Goal: Find specific page/section: Find specific page/section

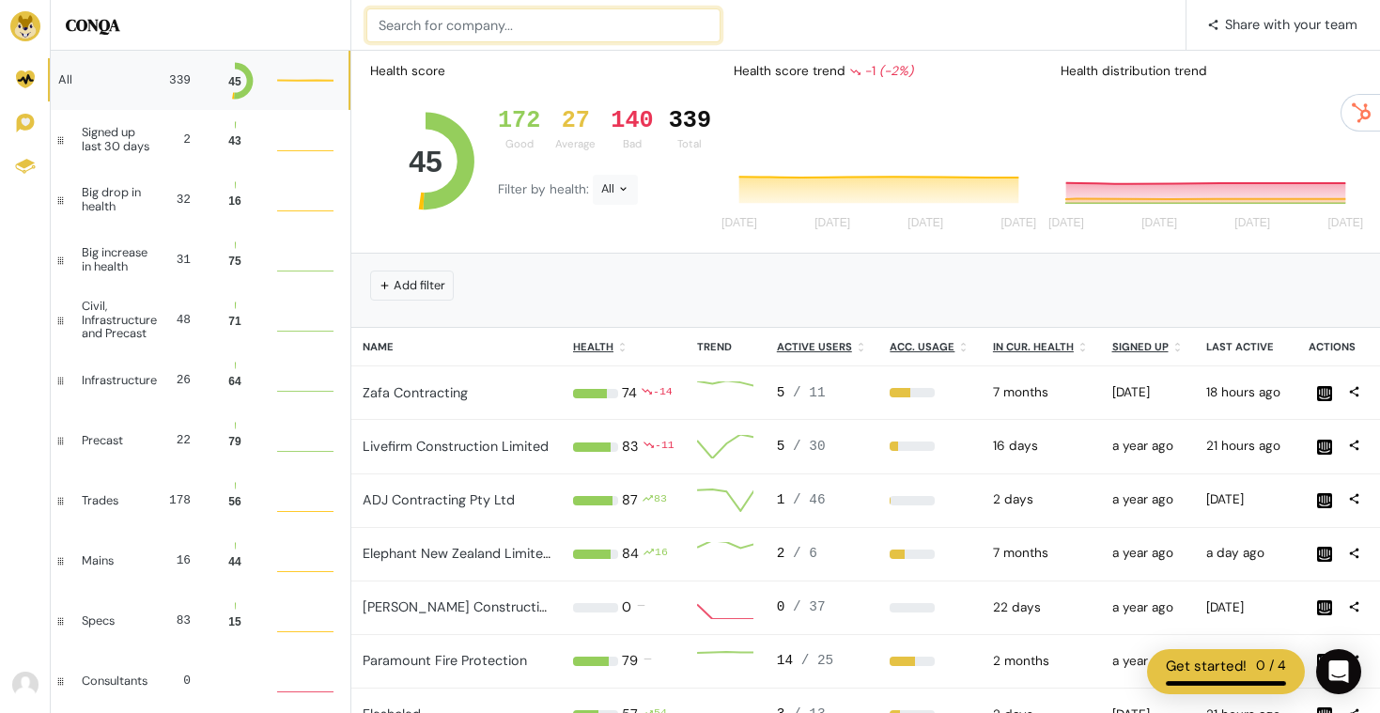
click at [441, 23] on input at bounding box center [543, 25] width 354 height 34
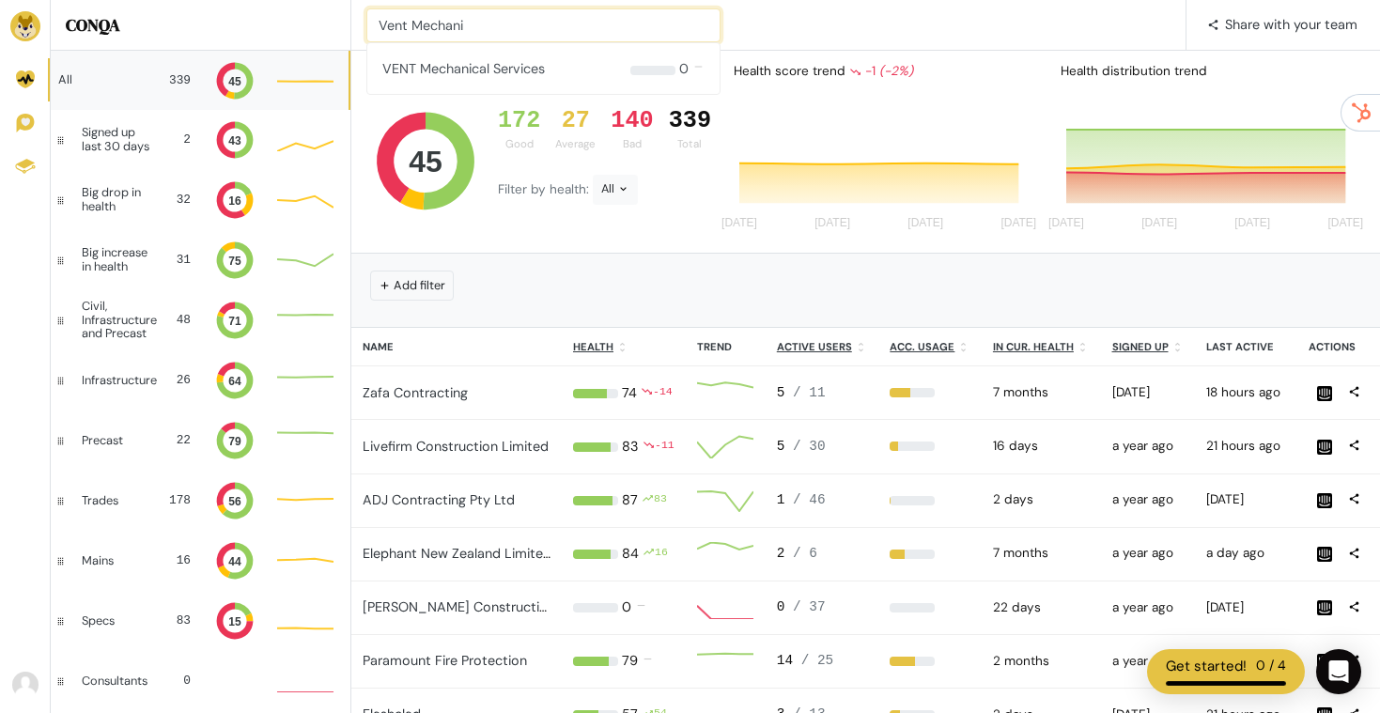
type input "Vent Mechani"
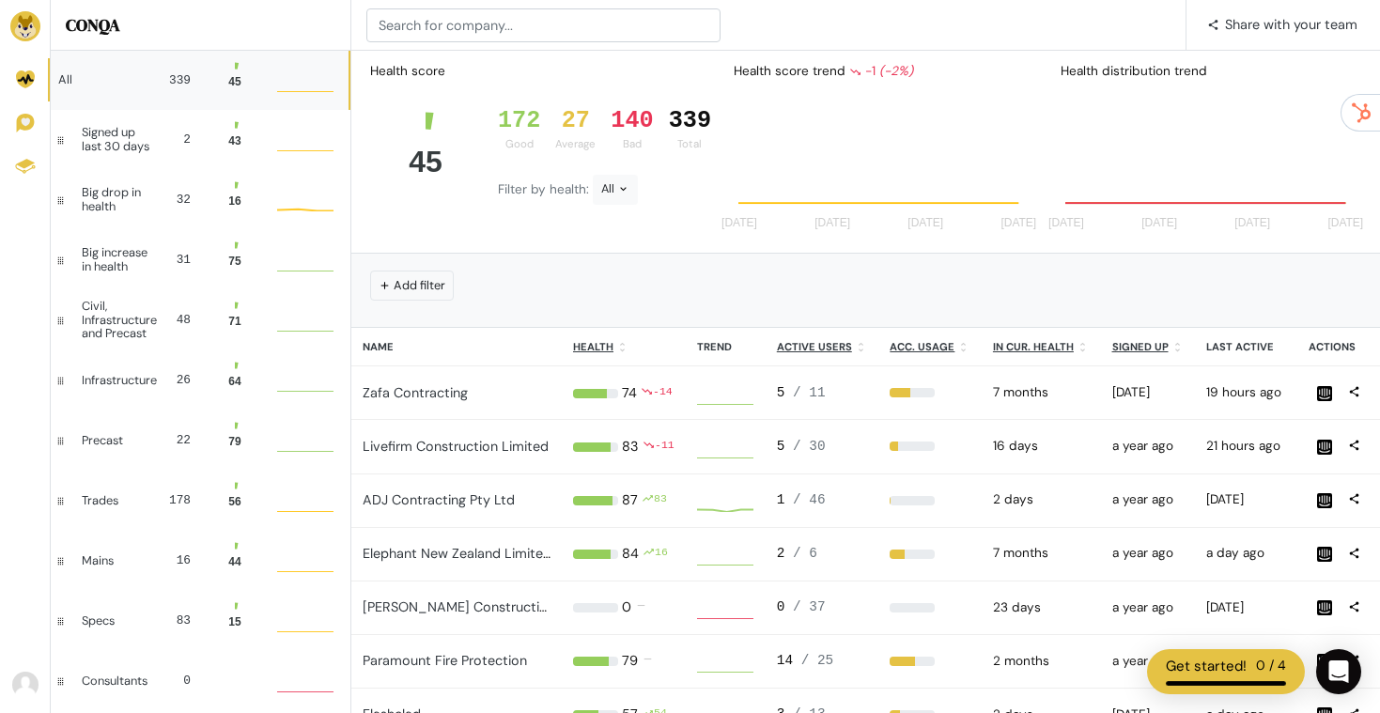
scroll to position [51, 56]
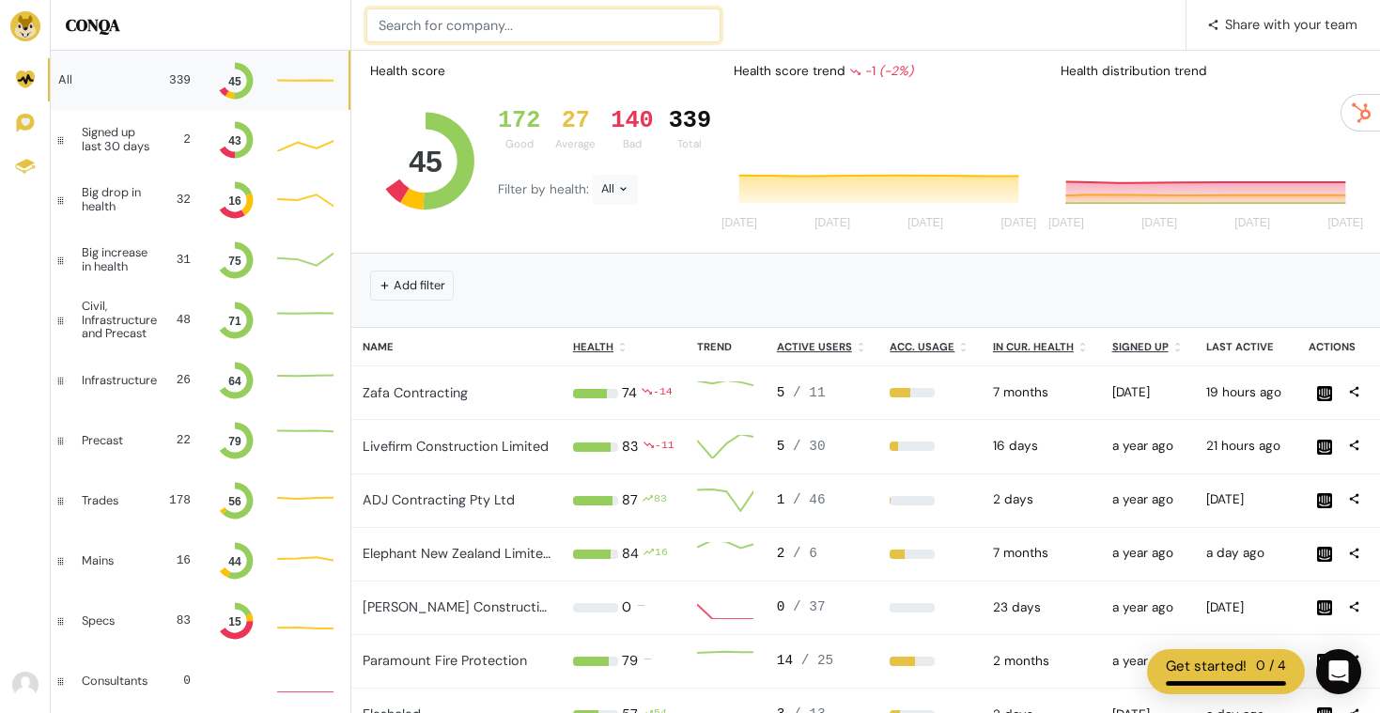
click at [576, 12] on input at bounding box center [543, 25] width 354 height 34
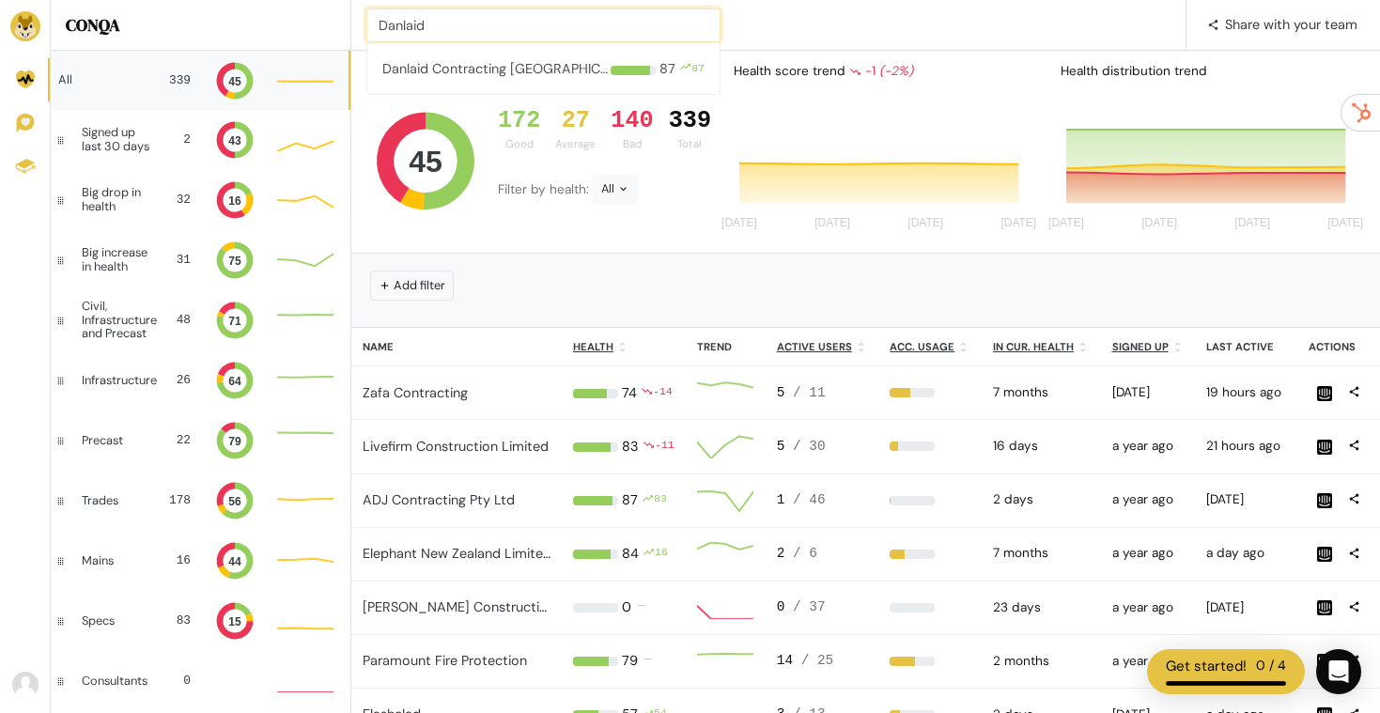
type input "Danlaid"
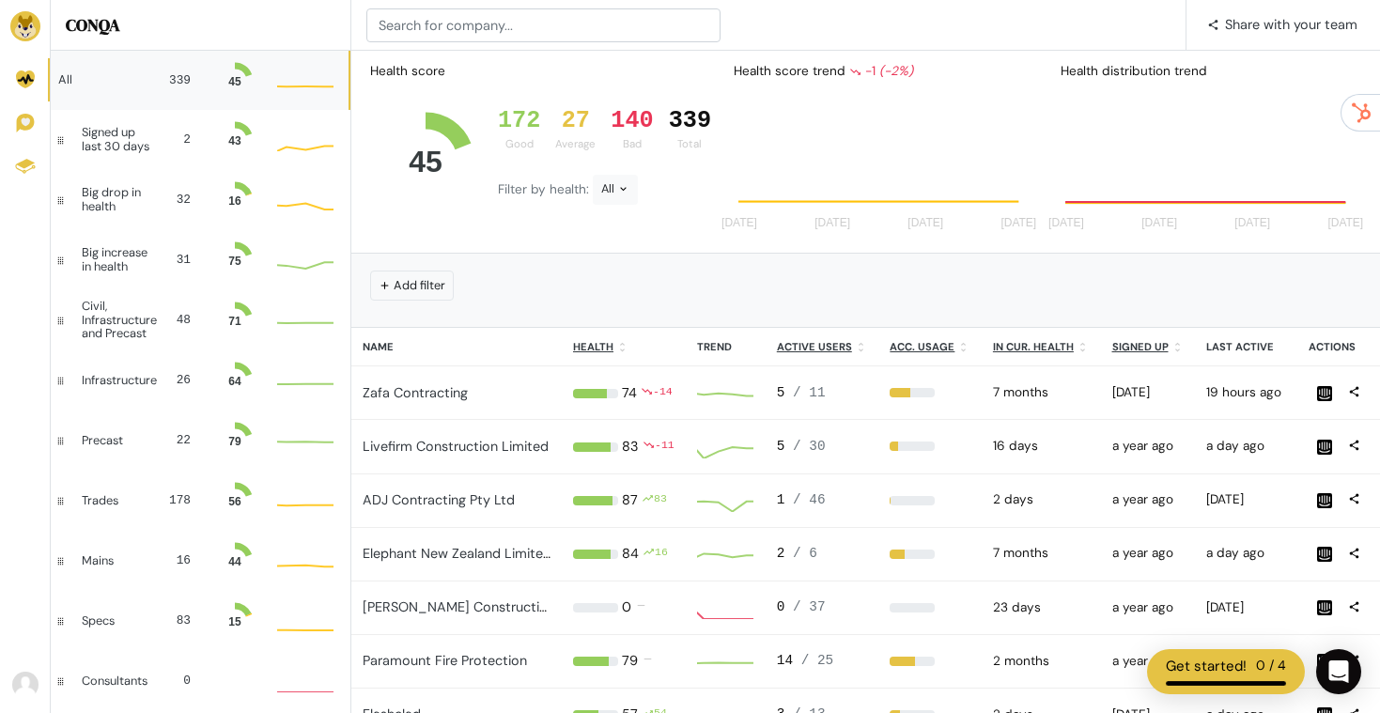
scroll to position [51, 56]
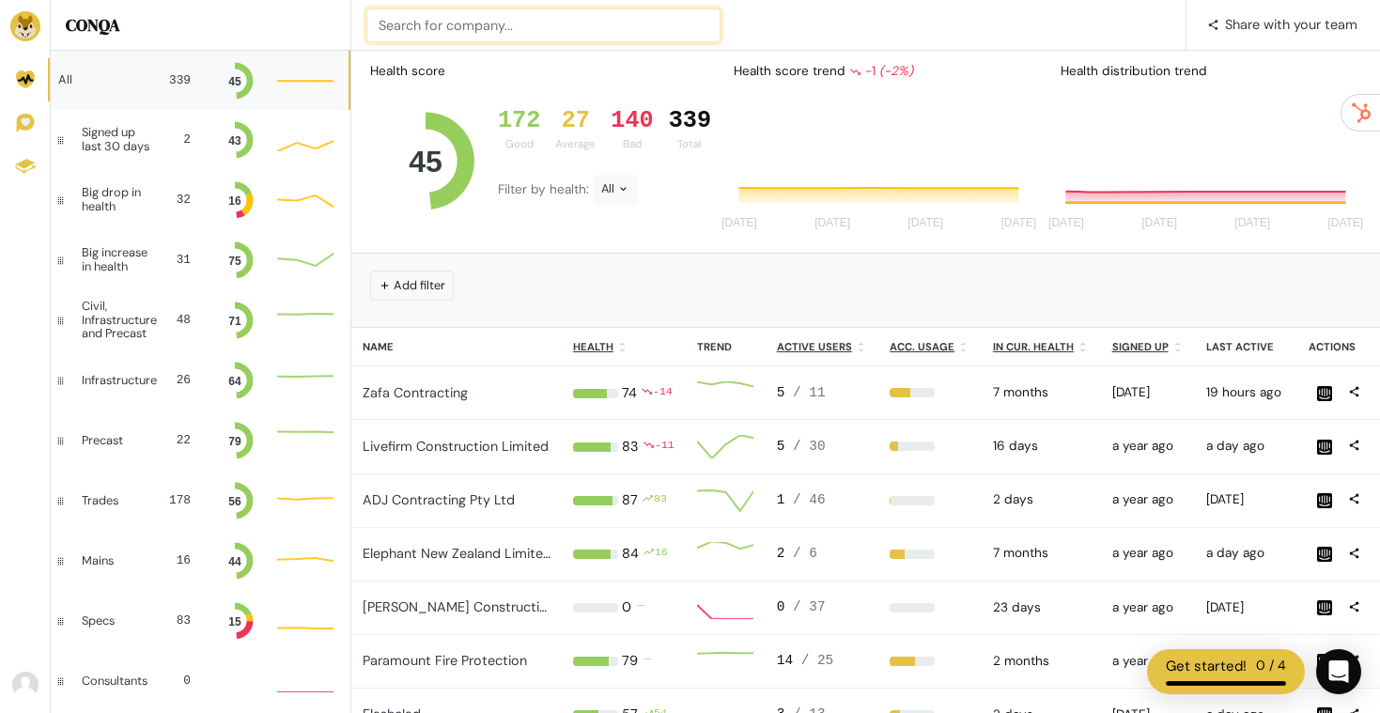
click at [463, 27] on input at bounding box center [543, 25] width 354 height 34
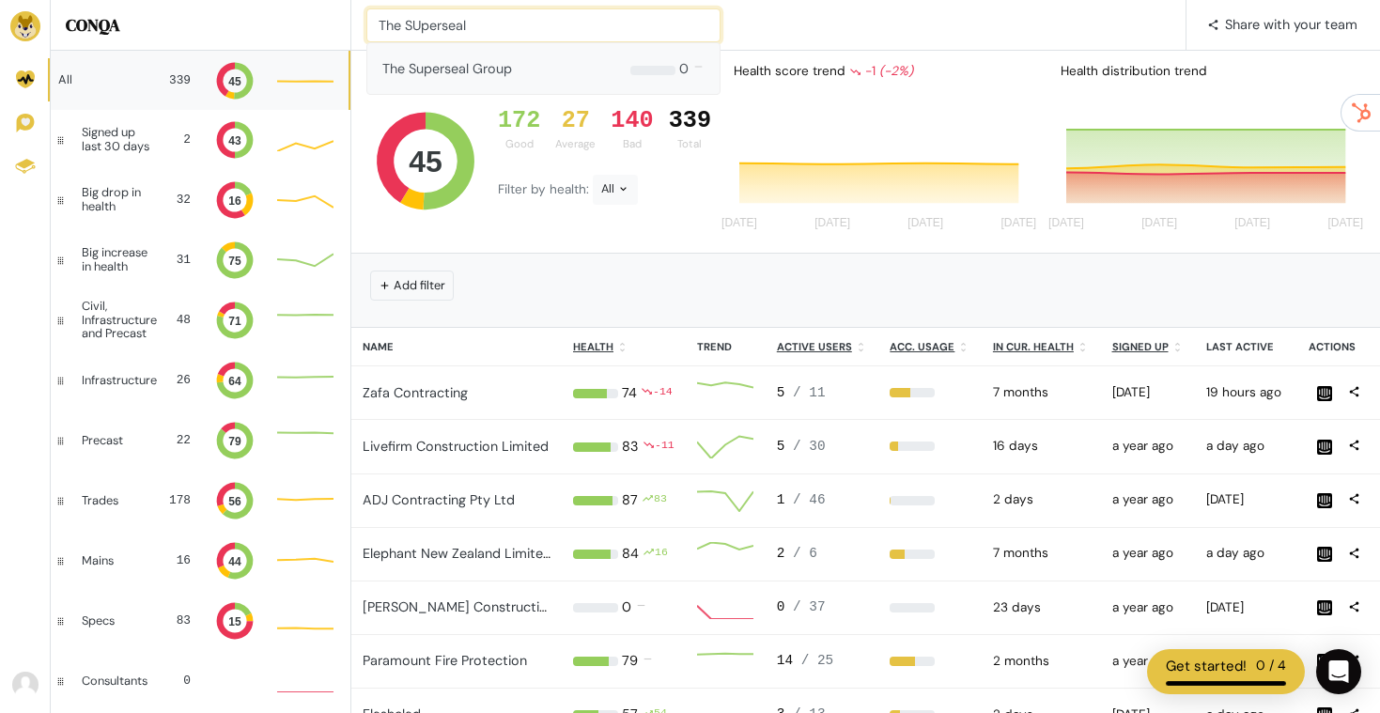
type input "The SUperseal"
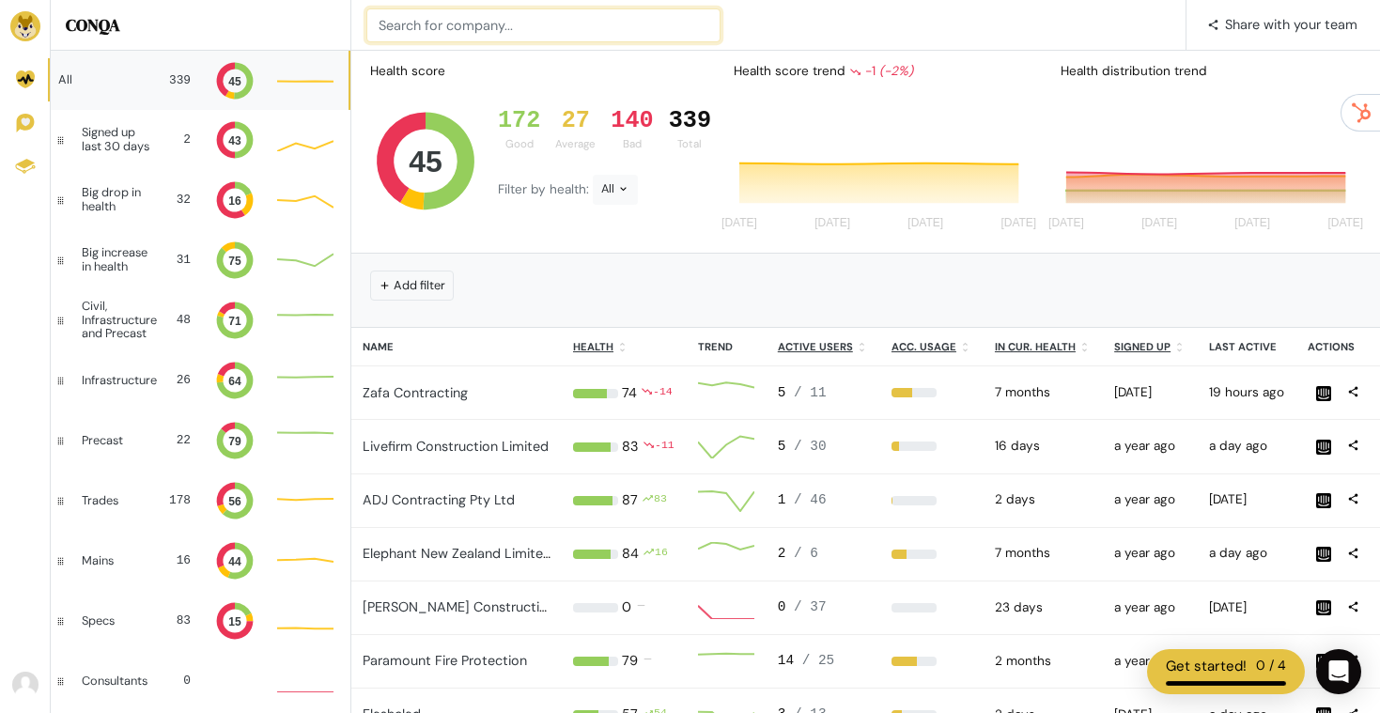
click at [453, 27] on input at bounding box center [543, 25] width 354 height 34
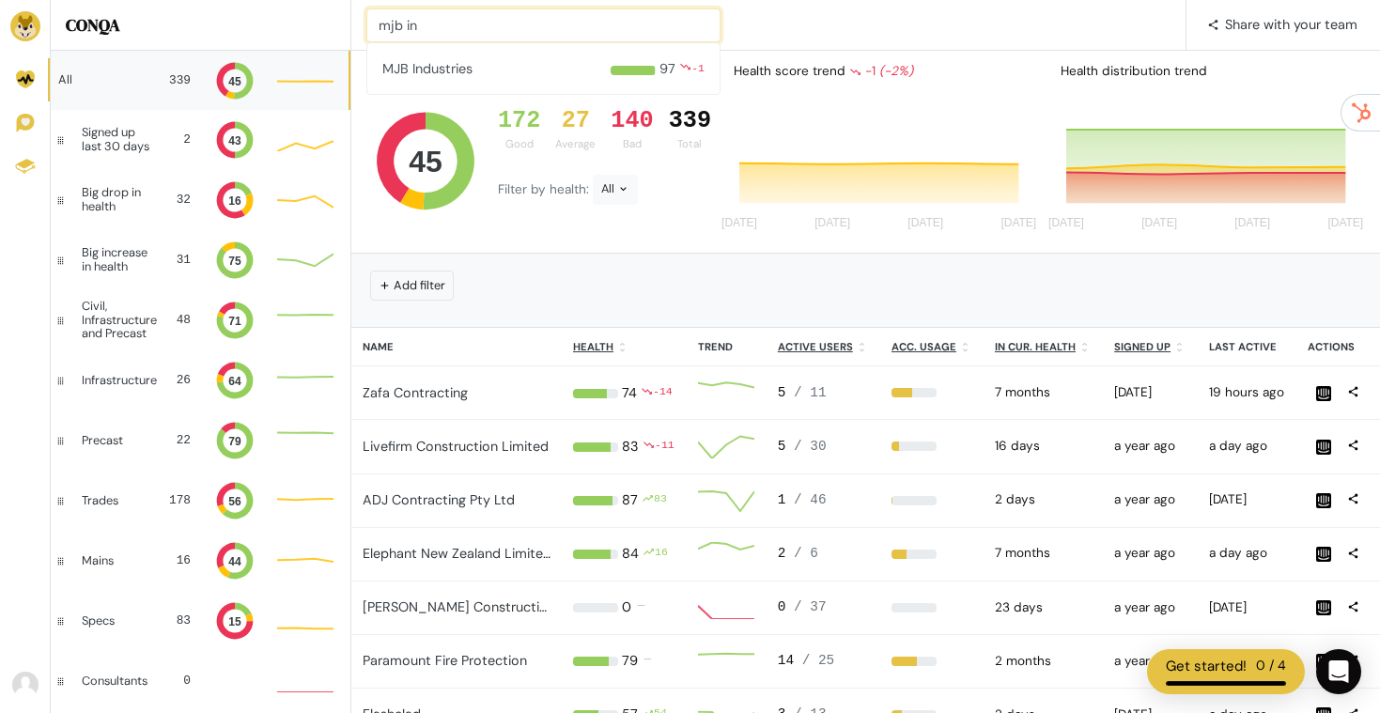
type input "mjb in"
